Goal: Transaction & Acquisition: Purchase product/service

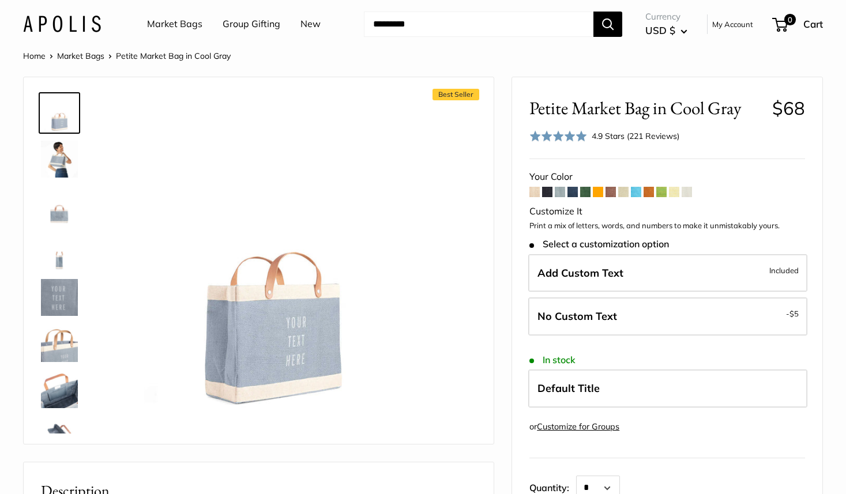
click at [467, 23] on input "Search..." at bounding box center [479, 24] width 230 height 25
type input "**********"
click at [594, 12] on button "Search" at bounding box center [608, 24] width 29 height 25
